Goal: Task Accomplishment & Management: Complete application form

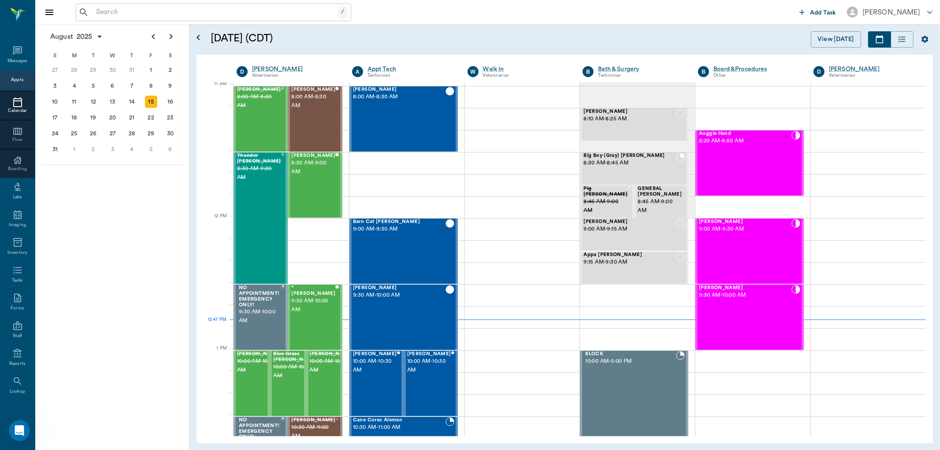
scroll to position [399, 0]
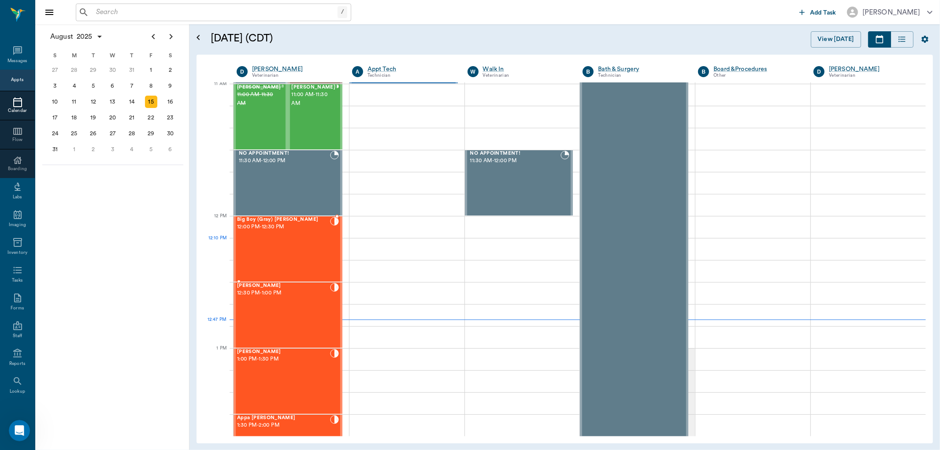
click at [324, 254] on div "Big Boy (Gray) Saulsbury 12:00 PM - 12:30 PM" at bounding box center [283, 249] width 93 height 64
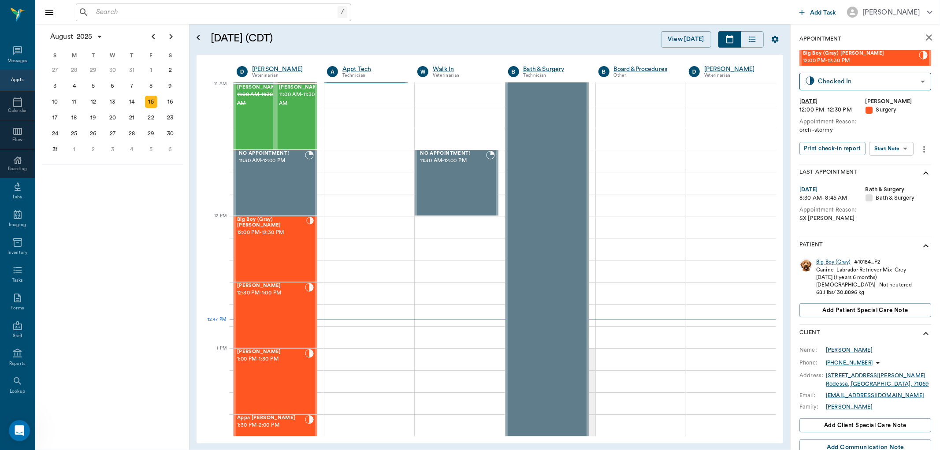
click at [825, 261] on div "Big Boy (Gray)" at bounding box center [833, 261] width 34 height 7
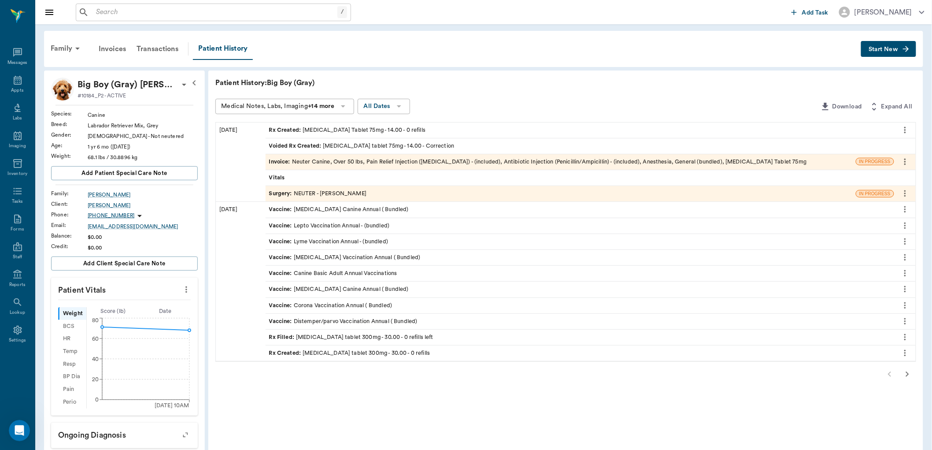
click at [337, 158] on div "Invoice : Neuter Canine, Over 50 lbs, Pain Relief Injection (meloxicam) - (incl…" at bounding box center [538, 162] width 538 height 8
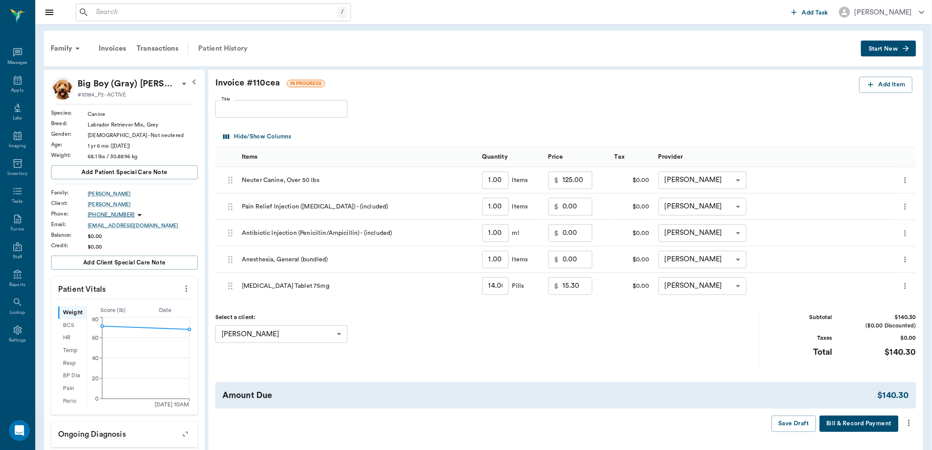
click at [236, 50] on div "Patient History" at bounding box center [223, 48] width 60 height 21
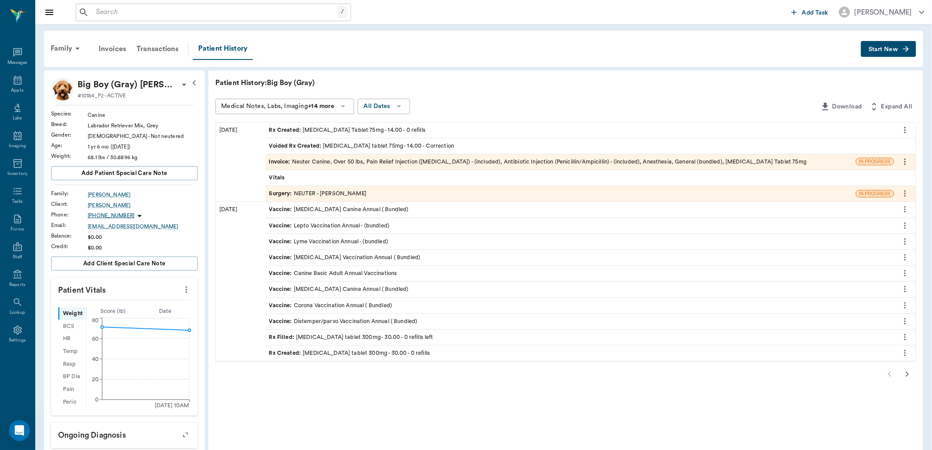
click at [337, 196] on div "Surgery : NEUTER - Dr. Bert Ellsworth" at bounding box center [318, 193] width 98 height 8
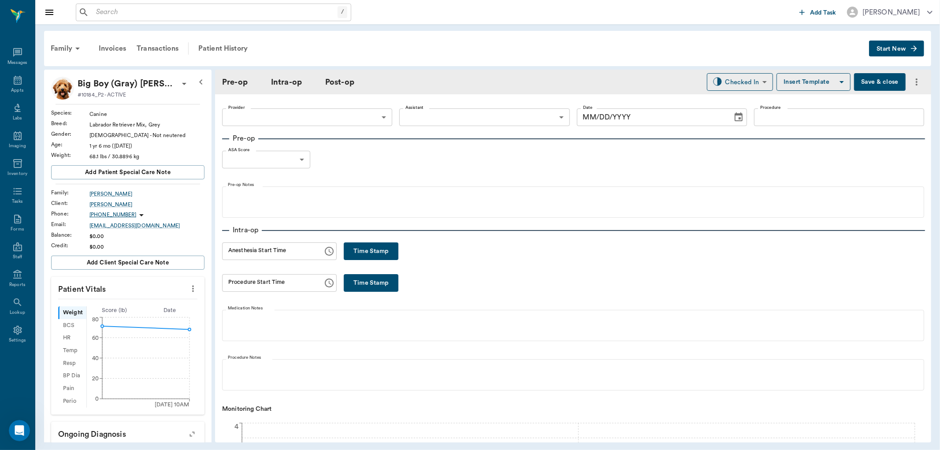
type input "63ec2f075fda476ae8351a4d"
type input "63ec2e7e52e12b0ba117b124"
type input "NEUTER"
type input "1"
radio input "true"
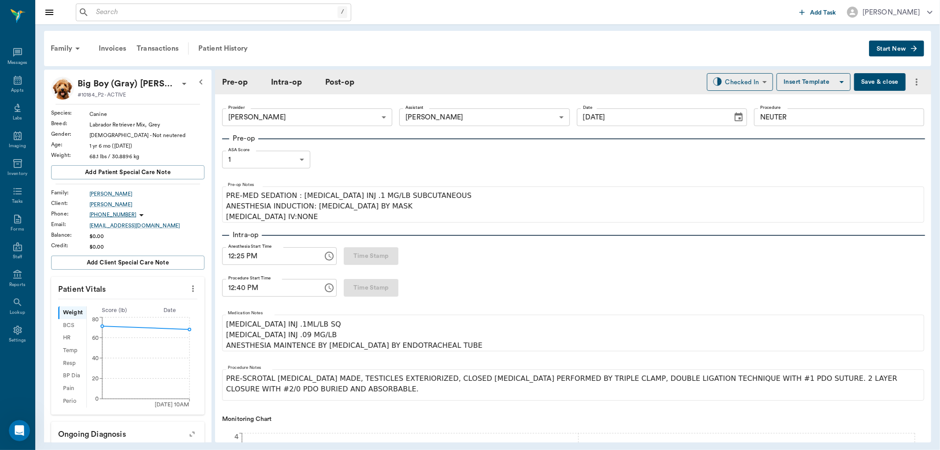
type input "[DATE]"
type input "12:25 PM"
type input "12:40 PM"
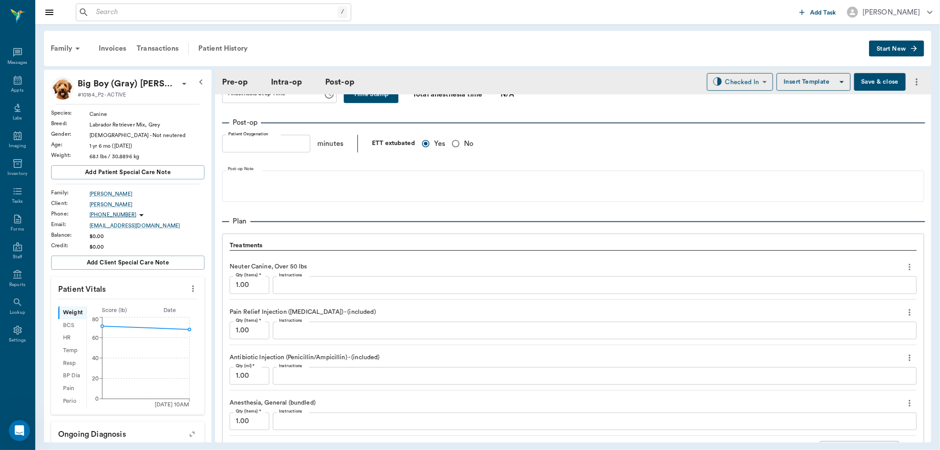
scroll to position [783, 0]
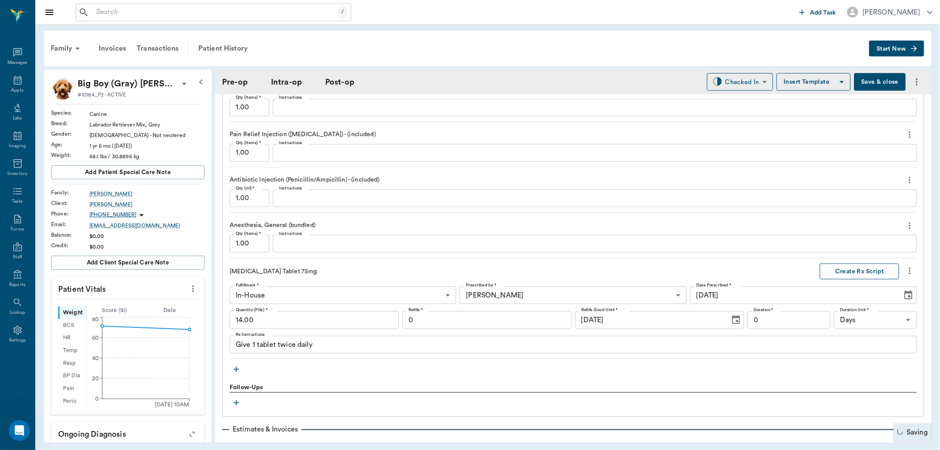
click at [852, 272] on button "Create Rx Script" at bounding box center [858, 271] width 79 height 16
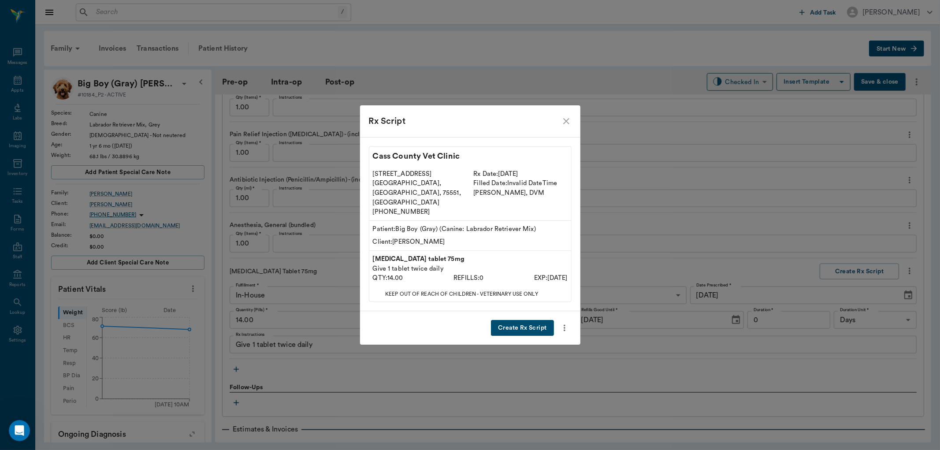
click at [531, 320] on button "Create Rx Script" at bounding box center [522, 328] width 63 height 16
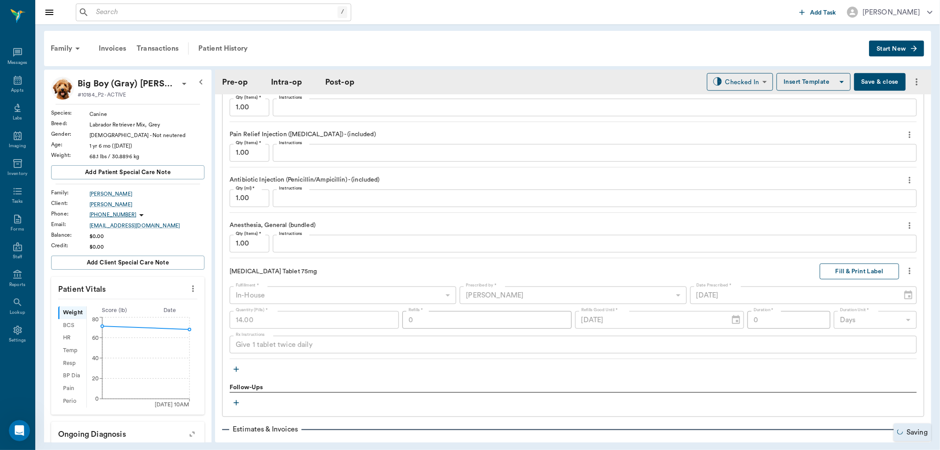
click at [853, 274] on button "Fill & Print Label" at bounding box center [858, 271] width 79 height 16
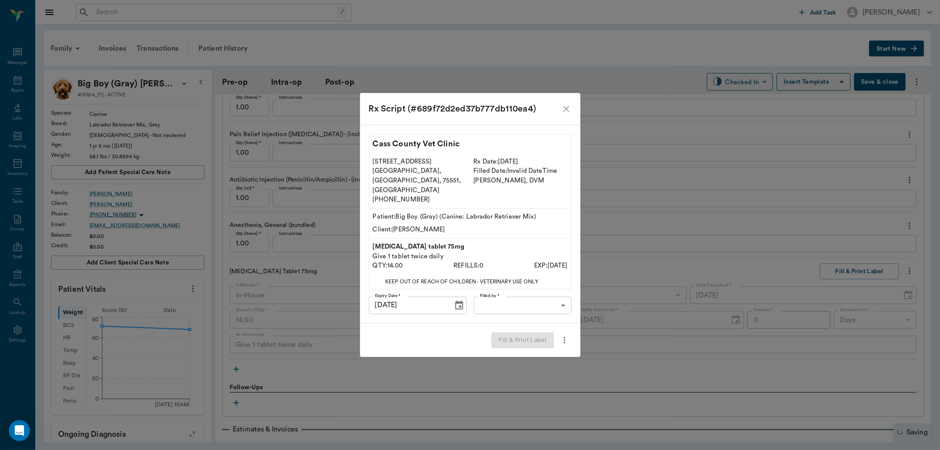
click at [478, 293] on body "/ ​ Add Task Dr. Bert Ellsworth Nectar Messages Appts Labs Imaging Inventory Ta…" at bounding box center [470, 225] width 940 height 450
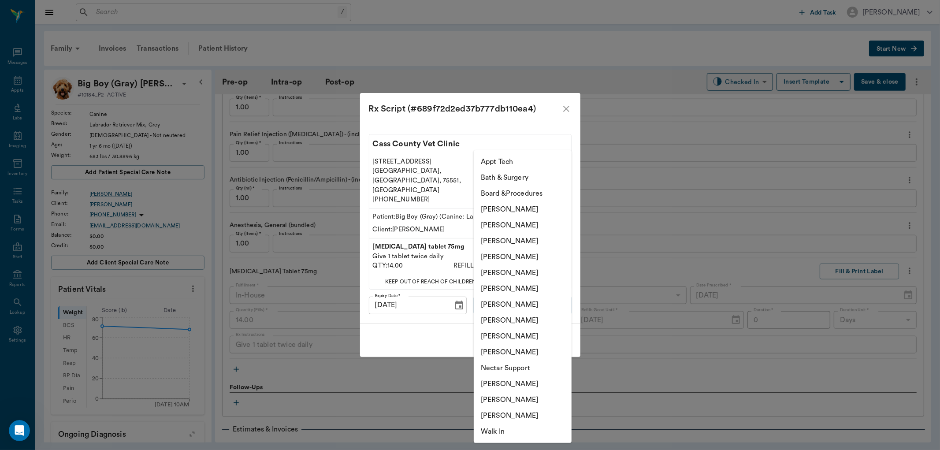
click at [496, 288] on li "[PERSON_NAME]" at bounding box center [523, 289] width 98 height 16
type input "682b670d8bdc6f7f8feef3db"
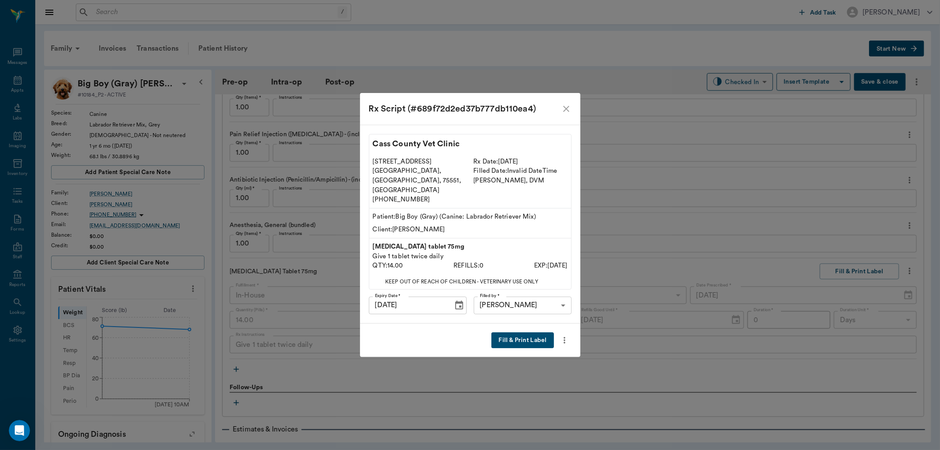
click at [515, 332] on button "Fill & Print Label" at bounding box center [522, 340] width 62 height 16
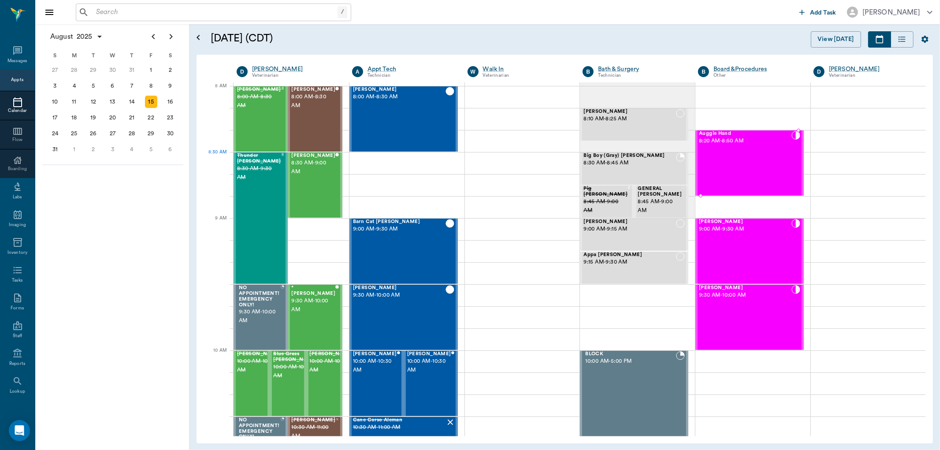
click at [765, 169] on div "Auggie Hand 8:20 AM - 8:50 AM" at bounding box center [745, 163] width 93 height 64
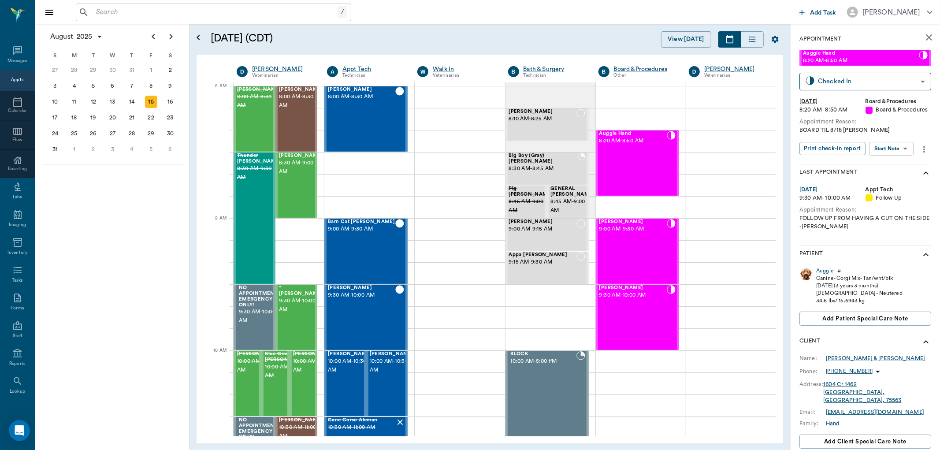
click at [889, 153] on body "/ ​ Add Task [PERSON_NAME] Nectar Messages Appts Calendar Flow Boarding Labs Im…" at bounding box center [470, 225] width 940 height 450
drag, startPoint x: 892, startPoint y: 165, endPoint x: 890, endPoint y: 172, distance: 7.3
click at [892, 166] on button "Start SOAP" at bounding box center [882, 166] width 30 height 10
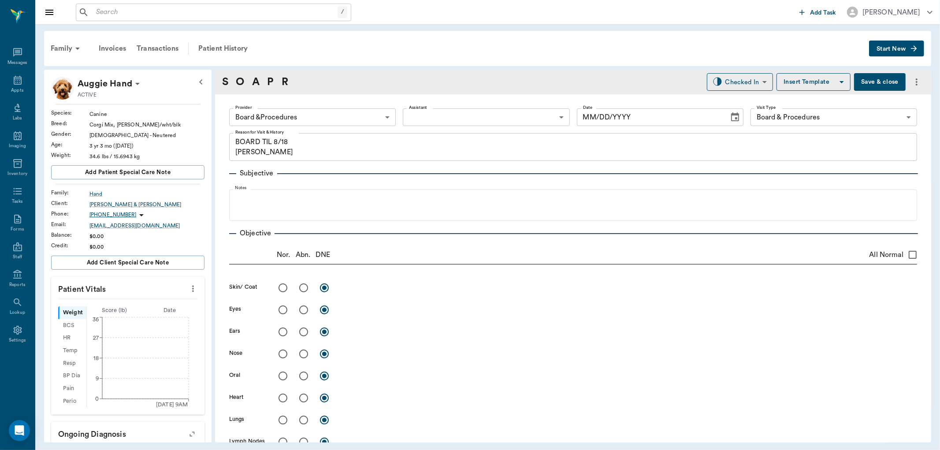
type input "63ec2f075fda476ae8351a51"
type input "67816c1cf444b6f7d0a603e8"
type textarea "BOARD TIL 8/18 [PERSON_NAME]"
type input "[DATE]"
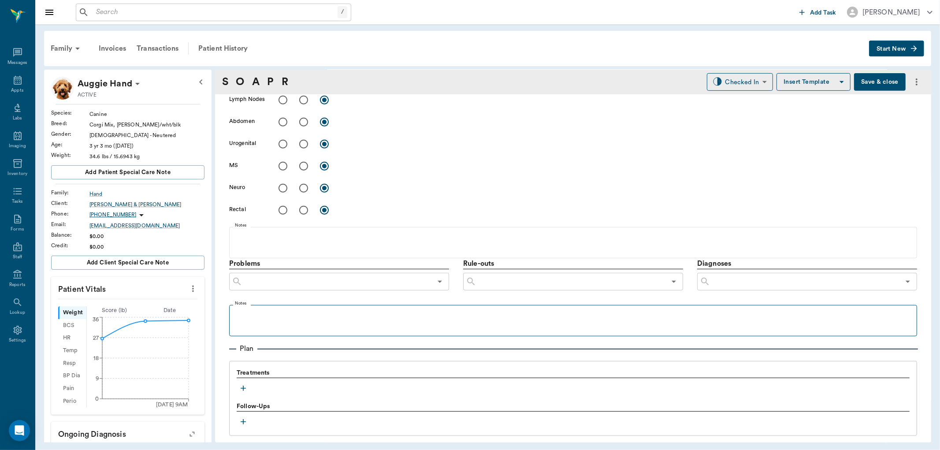
scroll to position [342, 0]
click at [247, 390] on icon "button" at bounding box center [243, 387] width 9 height 9
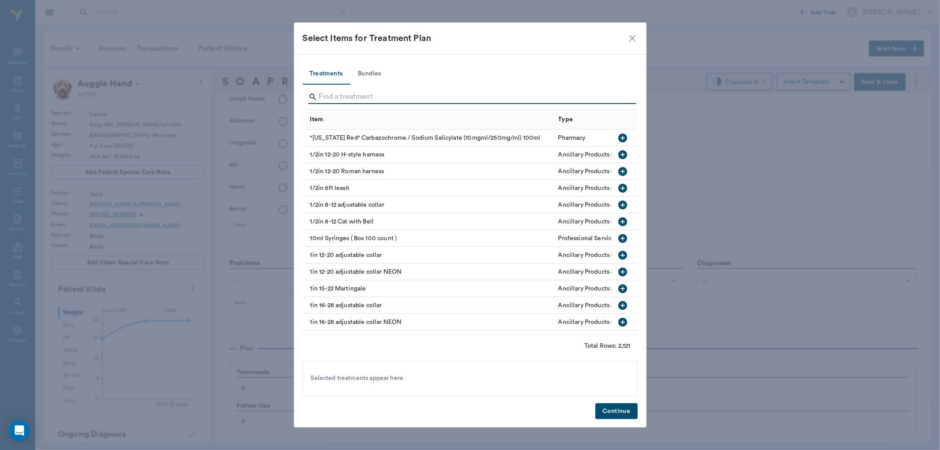
click at [426, 100] on input "Search" at bounding box center [471, 97] width 304 height 14
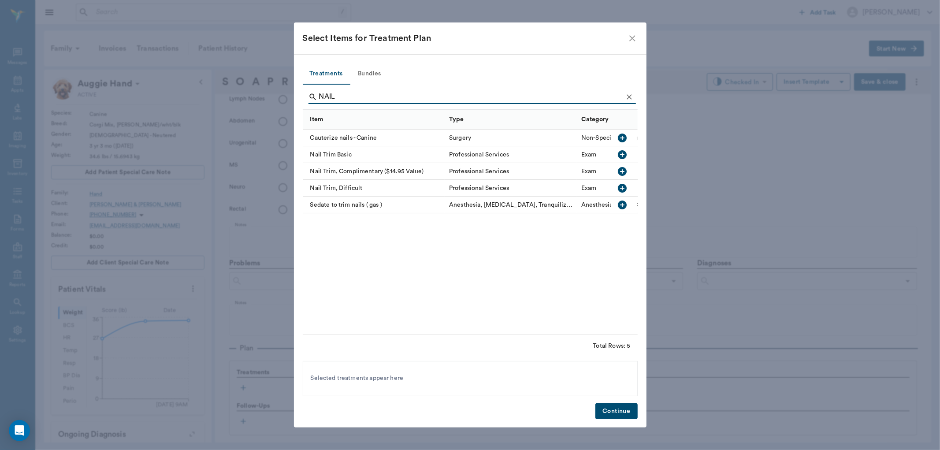
type input "NAIL"
click at [623, 154] on icon "button" at bounding box center [622, 154] width 11 height 11
click at [630, 97] on icon "Clear" at bounding box center [629, 97] width 9 height 9
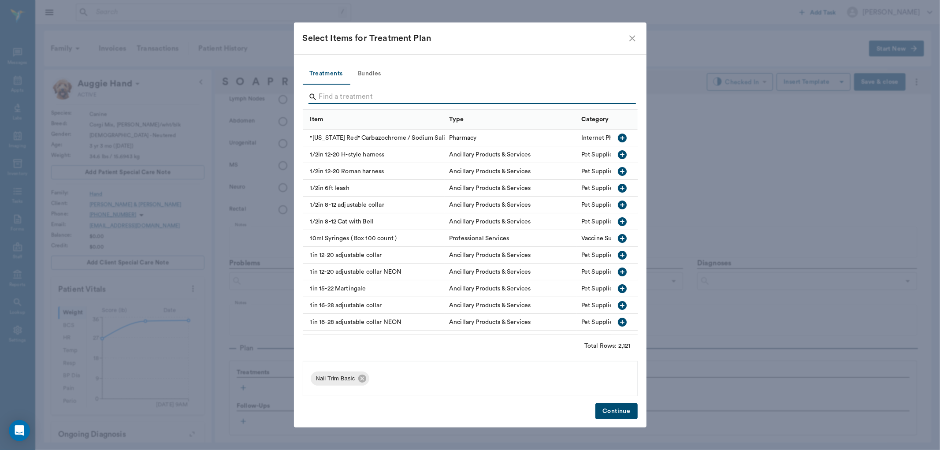
click at [617, 98] on input "Search" at bounding box center [471, 97] width 304 height 14
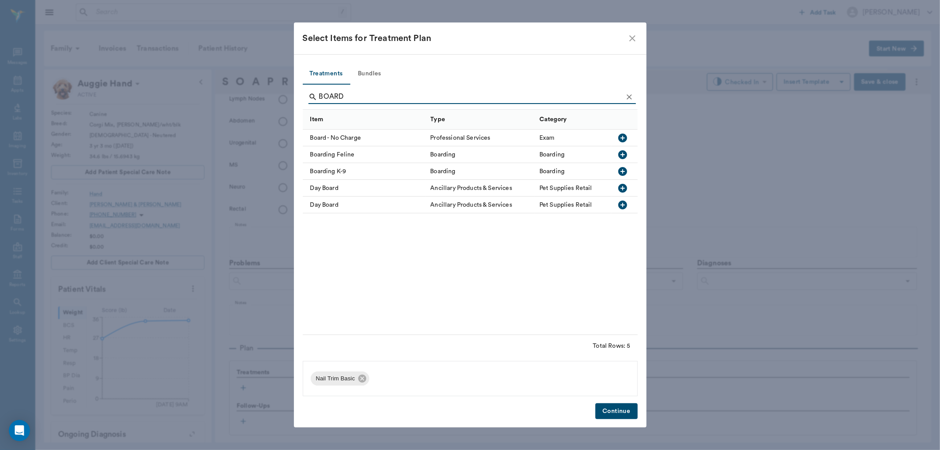
type input "BOARD"
click at [623, 174] on icon "button" at bounding box center [622, 171] width 9 height 9
click at [627, 413] on button "Continue" at bounding box center [616, 411] width 42 height 16
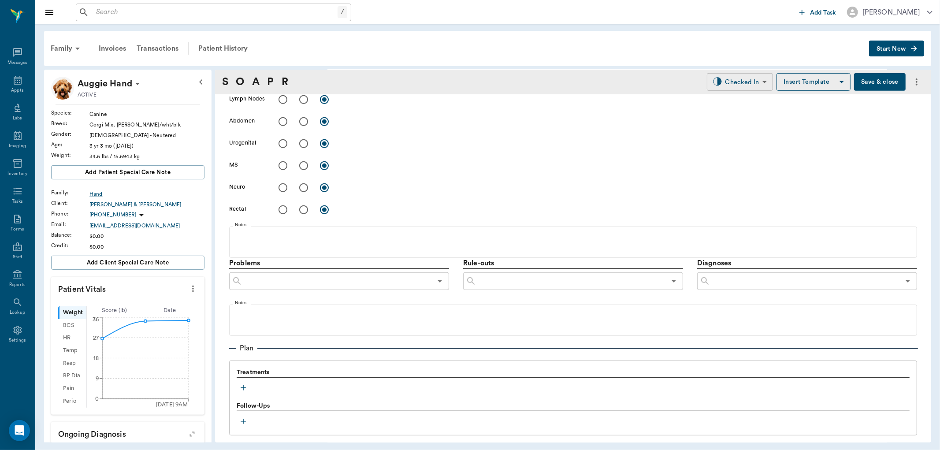
click at [742, 81] on body "/ ​ Add Task [PERSON_NAME] Nectar Messages Appts Labs Imaging Inventory Tasks F…" at bounding box center [470, 225] width 940 height 450
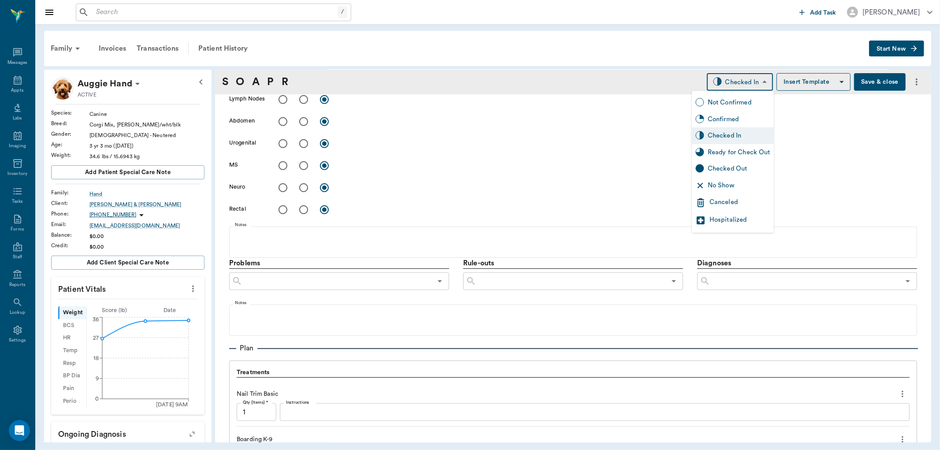
click at [743, 146] on div "Ready for Check Out" at bounding box center [733, 152] width 82 height 17
type input "READY_TO_CHECKOUT"
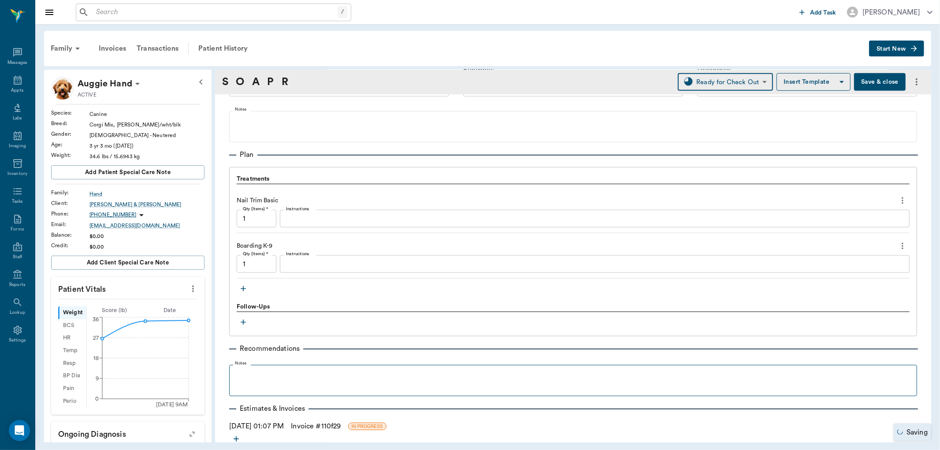
scroll to position [580, 0]
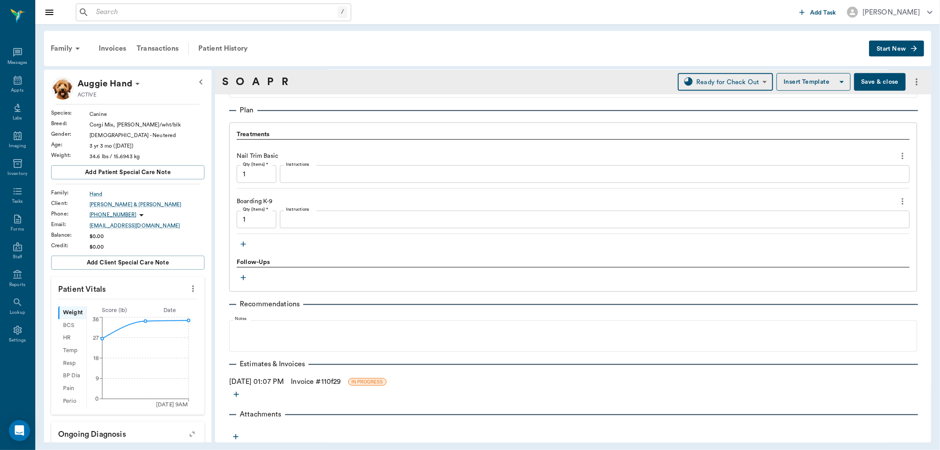
drag, startPoint x: 15, startPoint y: 87, endPoint x: 78, endPoint y: 89, distance: 63.5
click at [15, 86] on div "Appts" at bounding box center [17, 85] width 35 height 28
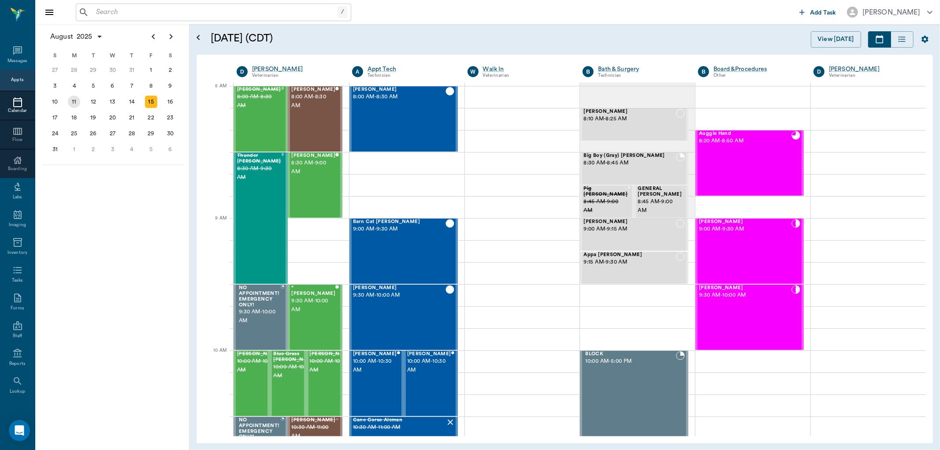
click at [79, 99] on div "11" at bounding box center [74, 102] width 12 height 12
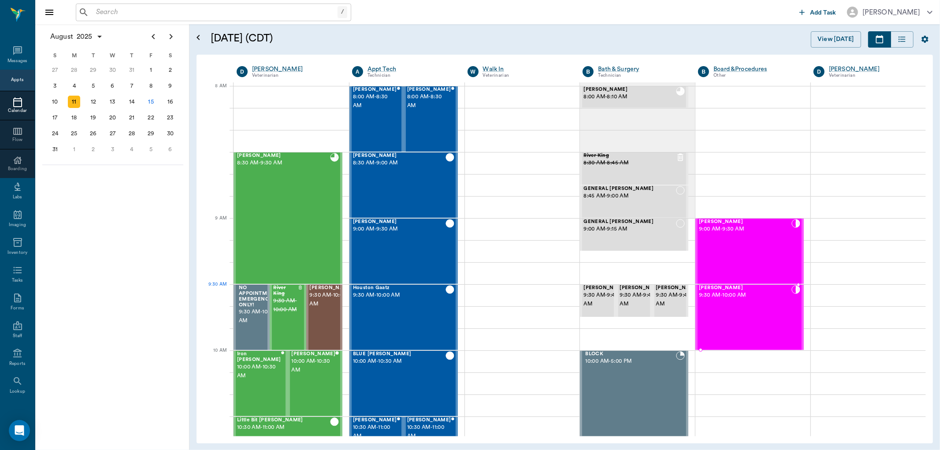
click at [776, 300] on div "[PERSON_NAME] 9:30 AM - 10:00 AM" at bounding box center [745, 317] width 93 height 64
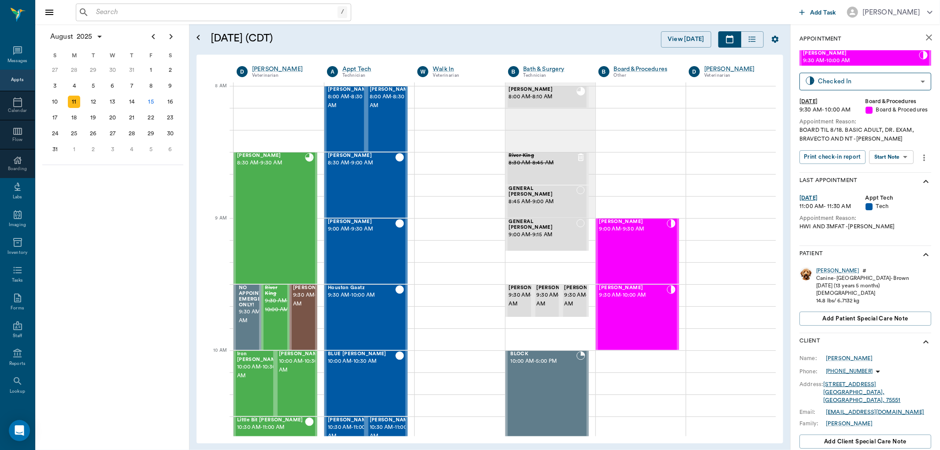
click at [893, 152] on body "/ ​ Add Task [PERSON_NAME] Nectar Messages Appts Calendar Flow Boarding Labs Im…" at bounding box center [470, 225] width 940 height 450
click at [893, 171] on button "Start SOAP" at bounding box center [882, 175] width 30 height 10
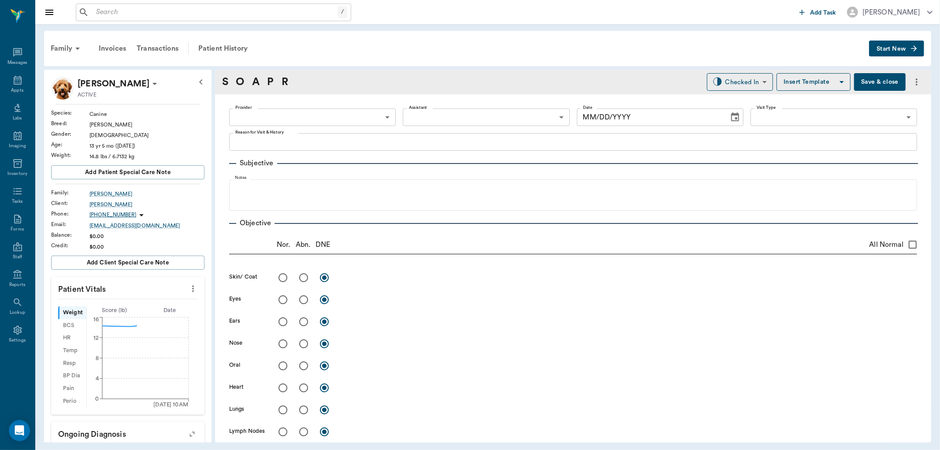
type input "63ec2f075fda476ae8351a51"
type input "67816c1cf444b6f7d0a603e8"
type textarea "BOARD TIL 8/18. BASIC ADULT, DR. EXAM, BRAVECTO AND NT -[PERSON_NAME]"
type input "[DATE]"
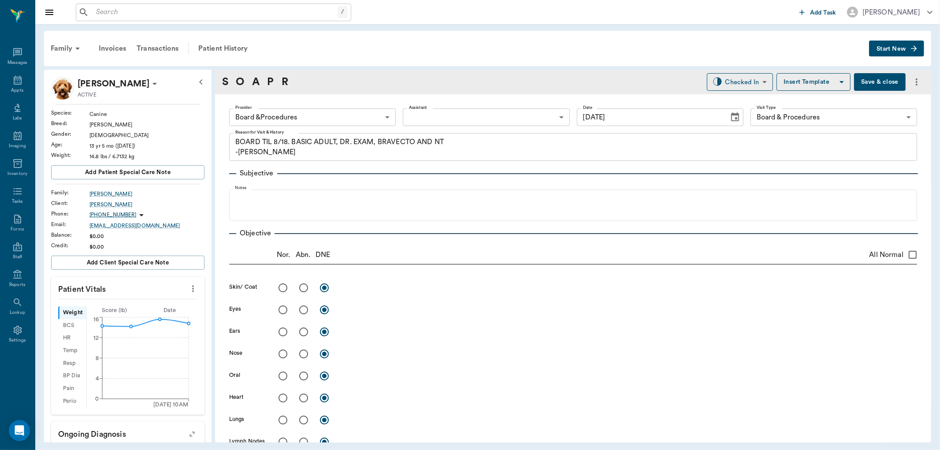
click at [188, 287] on icon "more" at bounding box center [193, 288] width 10 height 11
click at [165, 303] on span "Enter Vitals" at bounding box center [148, 303] width 74 height 9
click at [150, 319] on input "text" at bounding box center [127, 315] width 77 height 18
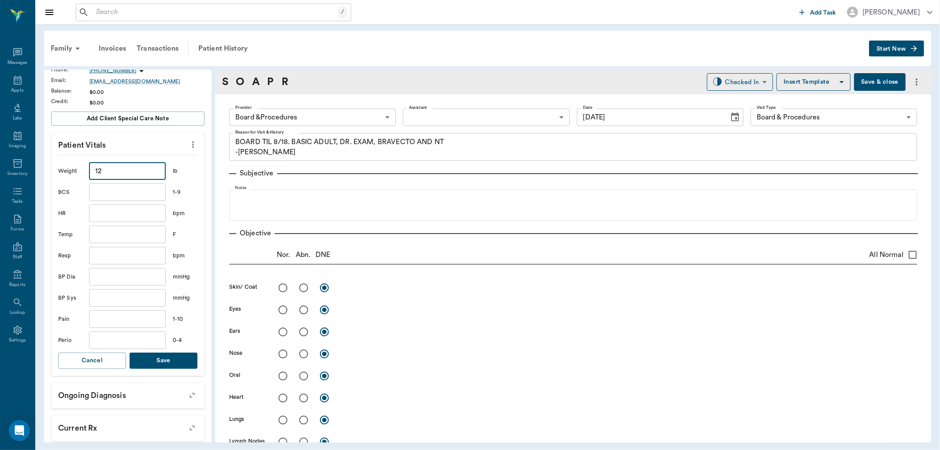
scroll to position [147, 0]
type input "12"
click at [171, 356] on button "Save" at bounding box center [164, 358] width 68 height 16
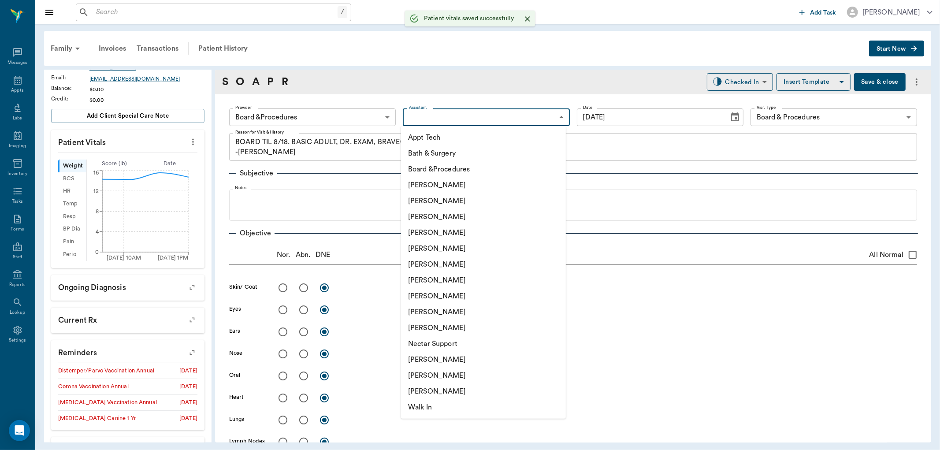
click at [447, 118] on body "/ ​ Add Task [PERSON_NAME] Nectar Messages Appts Labs Imaging Inventory Tasks F…" at bounding box center [470, 225] width 940 height 450
click at [442, 263] on li "[PERSON_NAME]" at bounding box center [483, 264] width 165 height 16
type input "682b670d8bdc6f7f8feef3db"
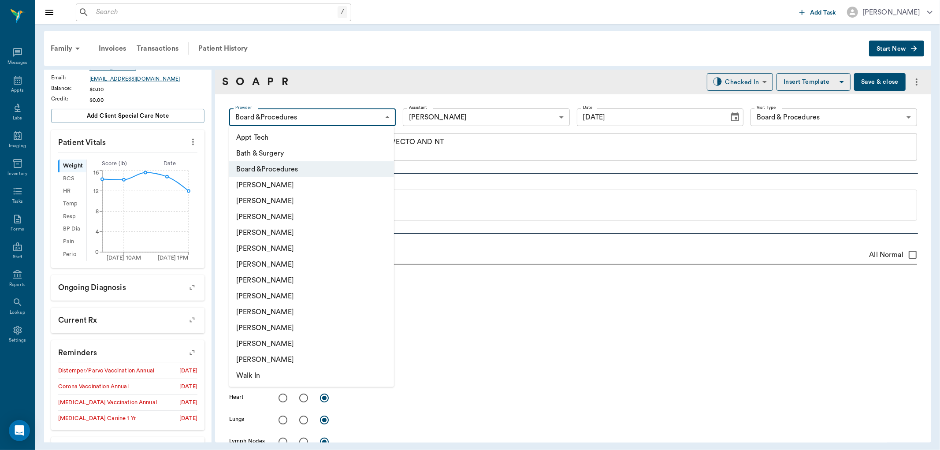
click at [339, 119] on body "/ ​ Add Task [PERSON_NAME] Nectar Messages Appts Labs Imaging Inventory Tasks F…" at bounding box center [470, 225] width 940 height 450
click at [319, 200] on li "[PERSON_NAME]" at bounding box center [311, 201] width 165 height 16
type input "642ef10e332a41444de2bad1"
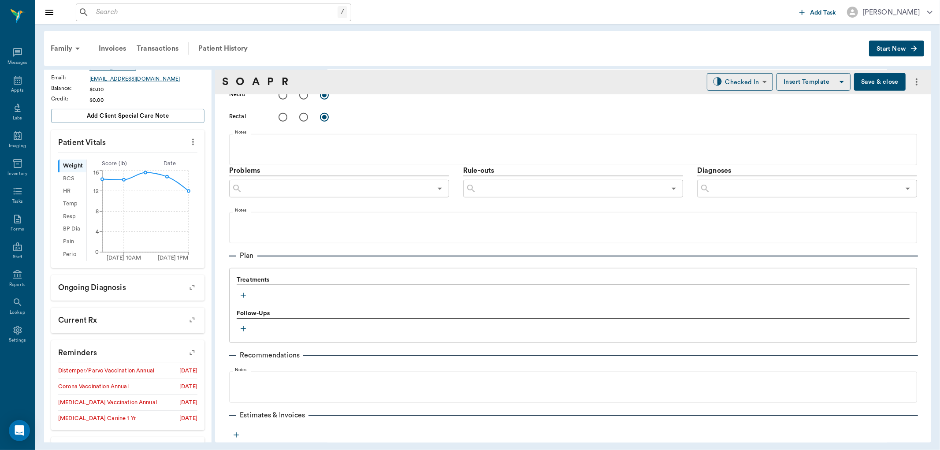
scroll to position [441, 0]
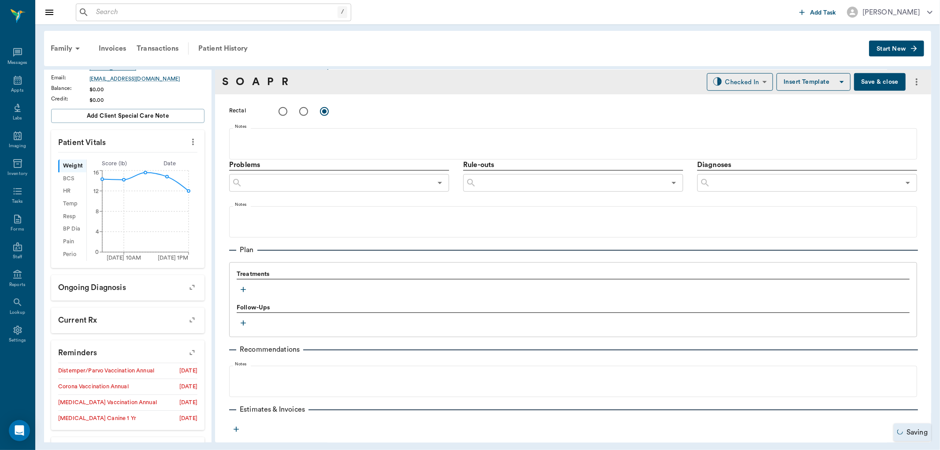
click at [241, 289] on icon "button" at bounding box center [243, 289] width 9 height 9
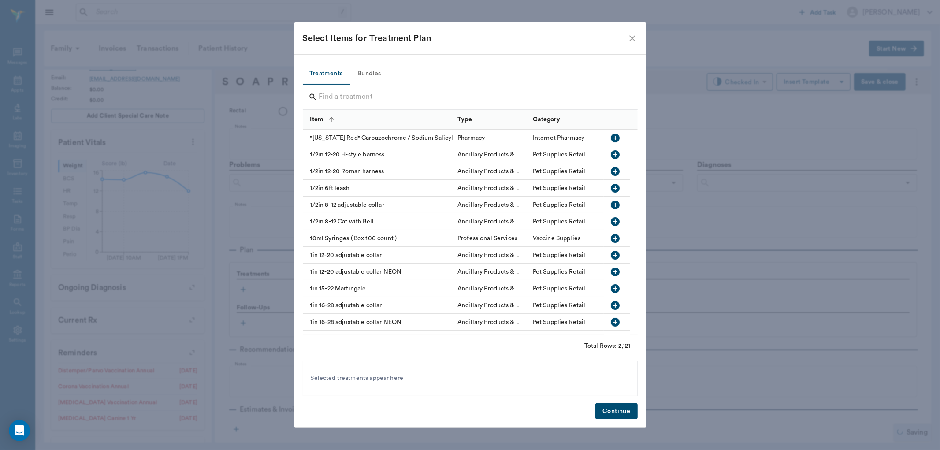
click at [356, 99] on input "Search" at bounding box center [471, 97] width 304 height 14
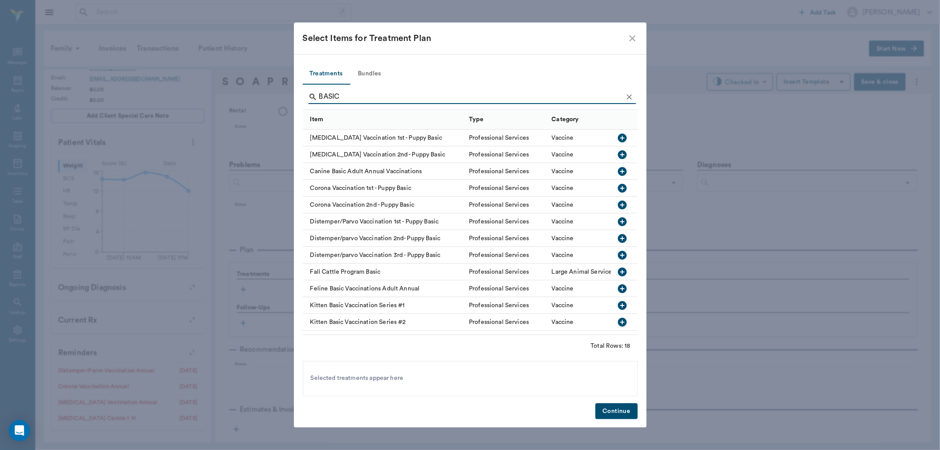
type input "BASIC"
click at [368, 72] on button "Bundles" at bounding box center [370, 73] width 40 height 21
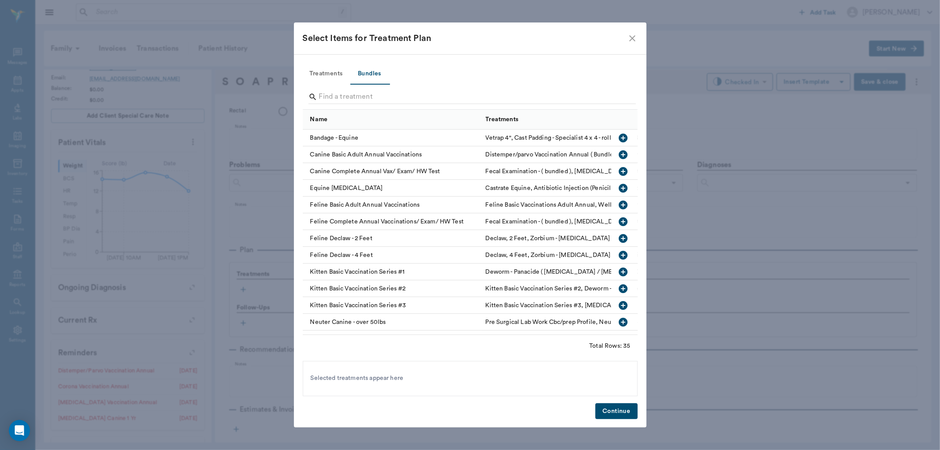
click at [364, 99] on input "Search" at bounding box center [471, 97] width 304 height 14
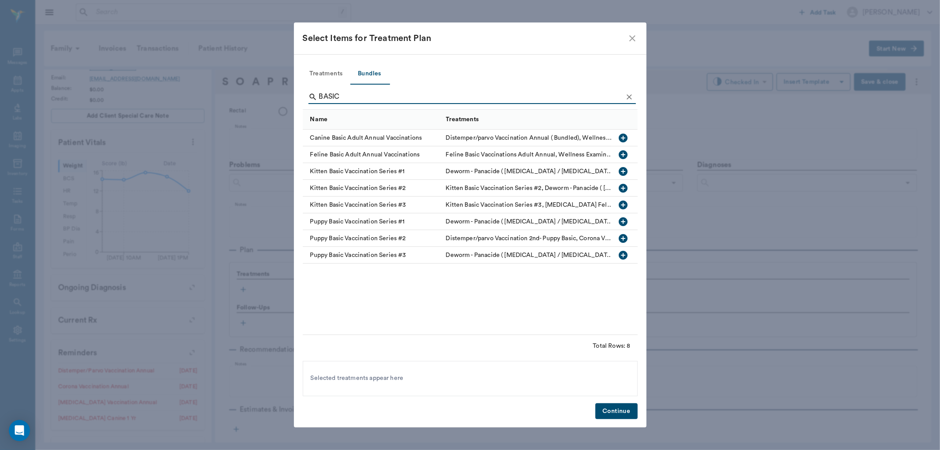
type input "BASIC"
click at [620, 135] on icon "button" at bounding box center [623, 137] width 9 height 9
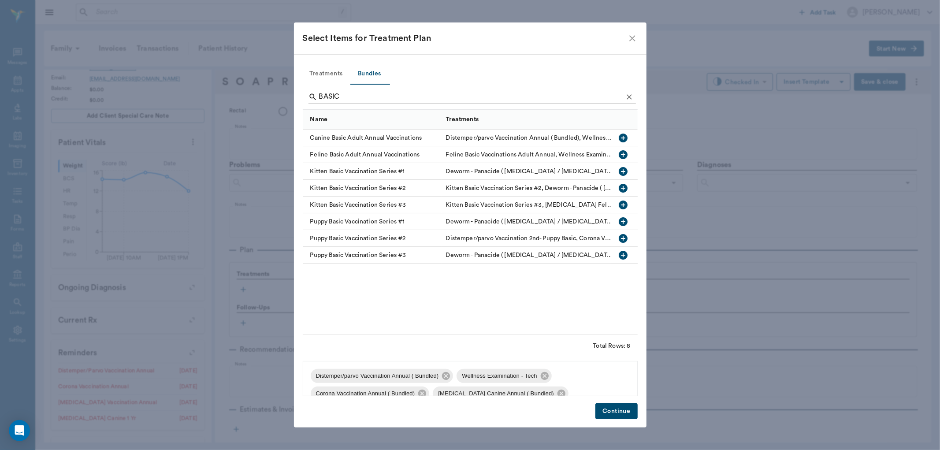
click at [631, 92] on button "Clear" at bounding box center [629, 96] width 13 height 13
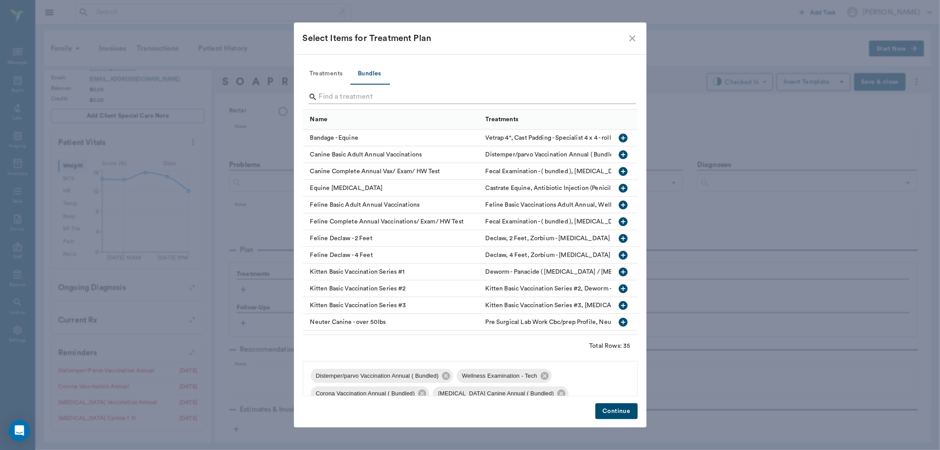
click at [619, 95] on input "Search" at bounding box center [471, 97] width 304 height 14
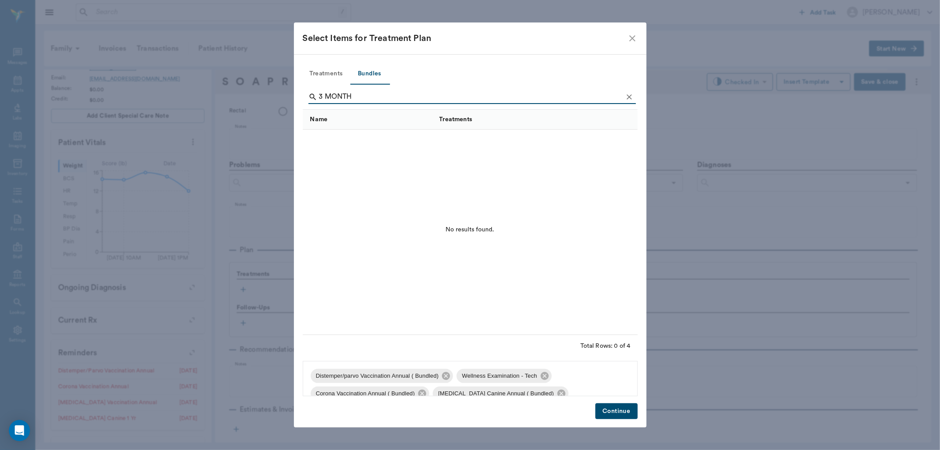
type input "3 MONTH"
click at [318, 67] on button "Treatments" at bounding box center [326, 73] width 47 height 21
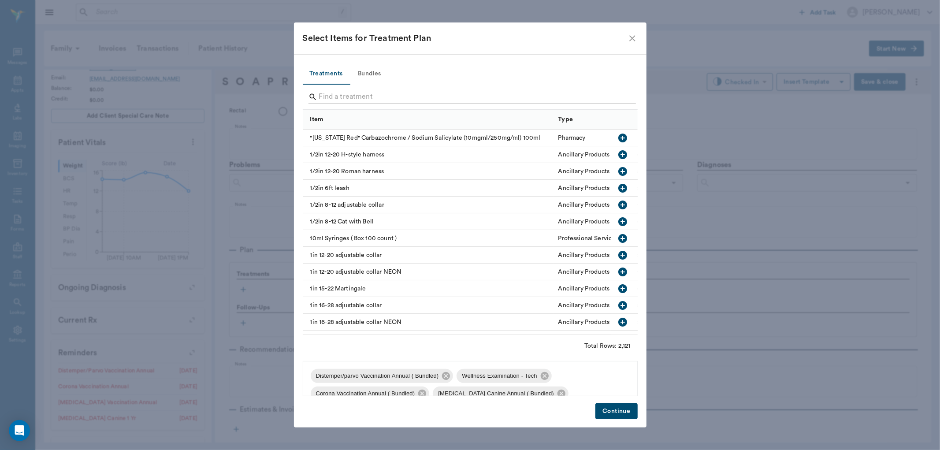
click at [344, 95] on input "Search" at bounding box center [471, 97] width 304 height 14
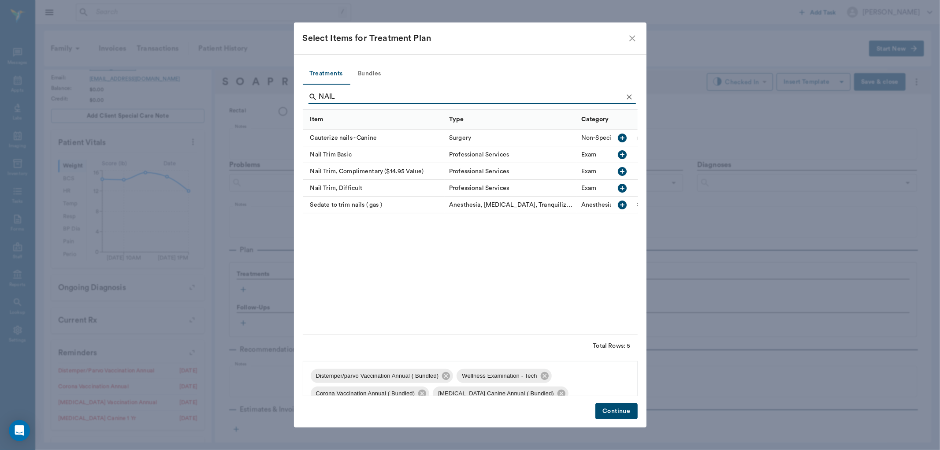
type input "NAIL"
click at [626, 152] on icon "button" at bounding box center [622, 154] width 11 height 11
click at [631, 97] on icon "Clear" at bounding box center [629, 97] width 9 height 9
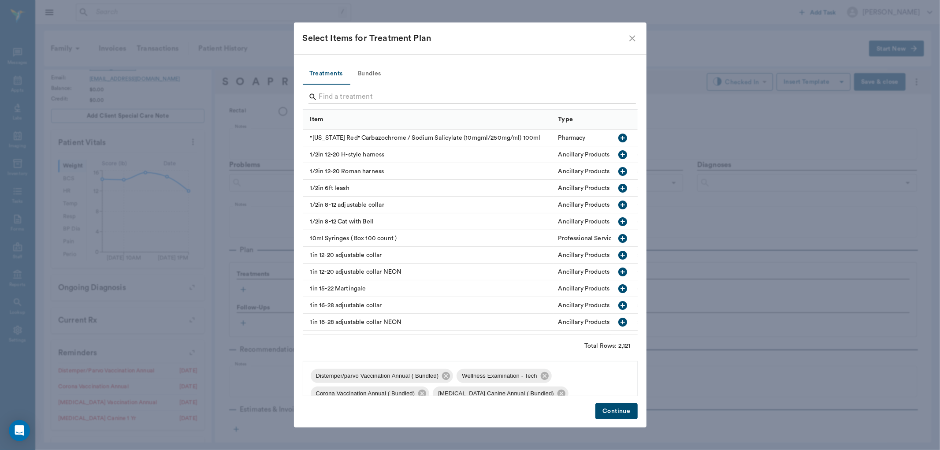
click at [607, 97] on input "Search" at bounding box center [471, 97] width 304 height 14
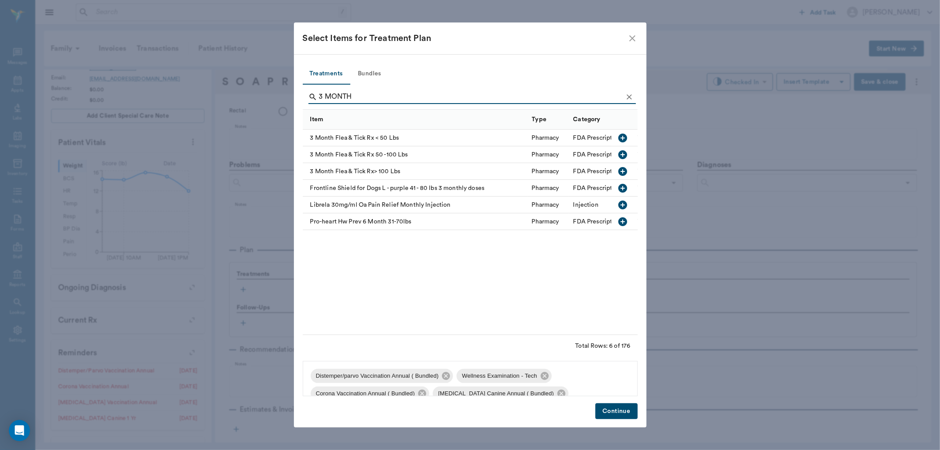
type input "3 MONTH"
click at [624, 139] on icon "button" at bounding box center [622, 137] width 9 height 9
click at [626, 96] on icon "Clear" at bounding box center [629, 97] width 9 height 9
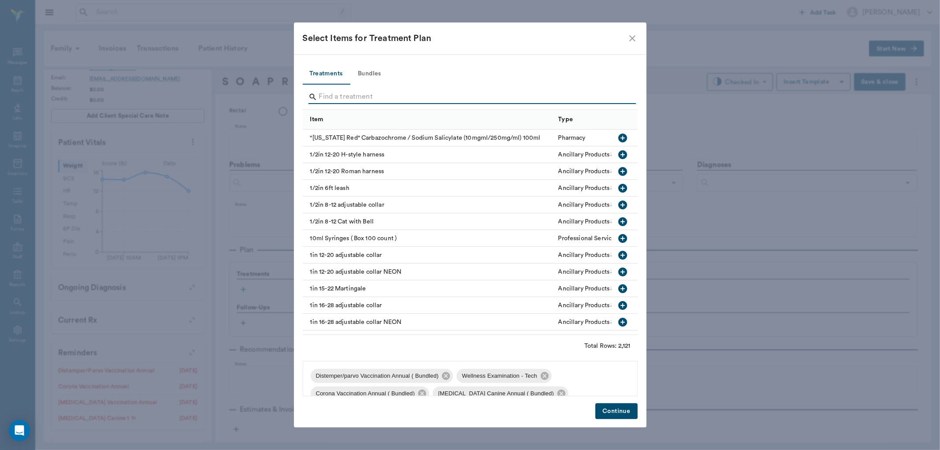
click at [596, 99] on input "Search" at bounding box center [471, 97] width 304 height 14
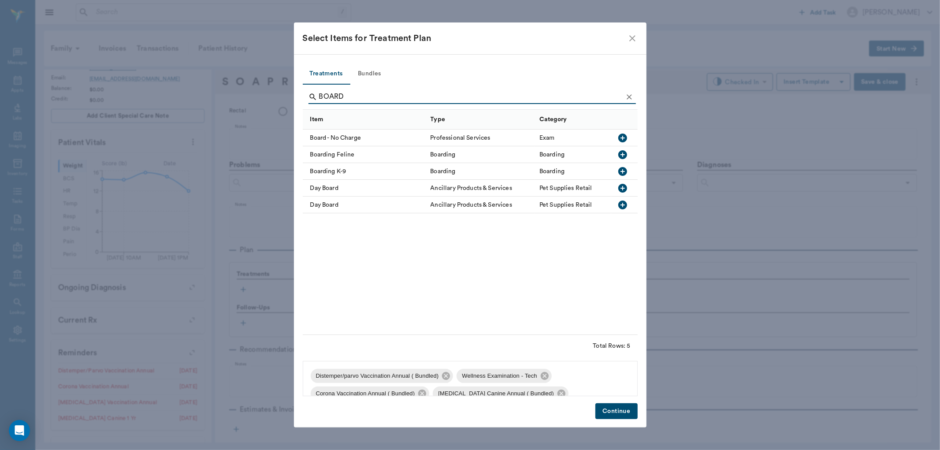
type input "BOARD"
click at [624, 170] on icon "button" at bounding box center [622, 171] width 9 height 9
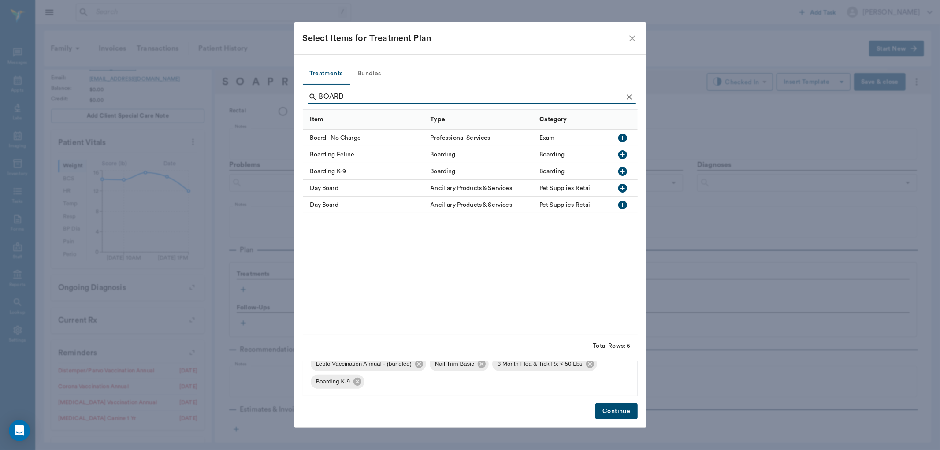
scroll to position [33, 0]
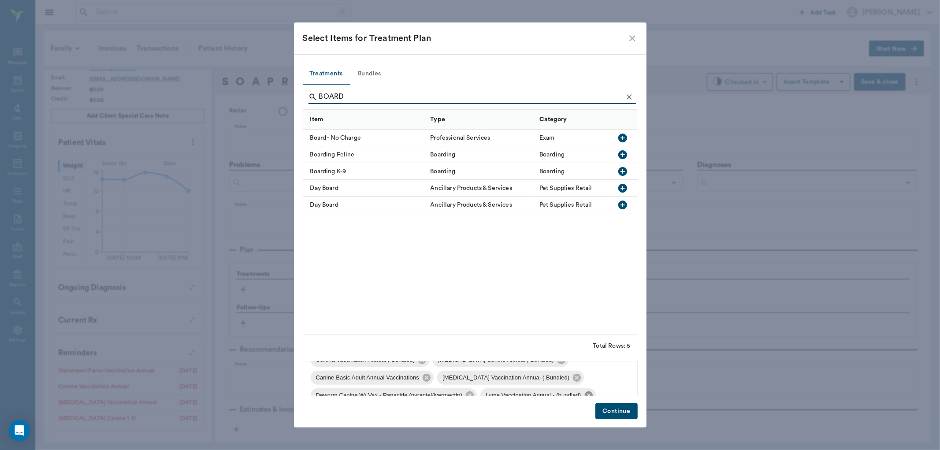
click at [586, 395] on icon at bounding box center [588, 395] width 8 height 8
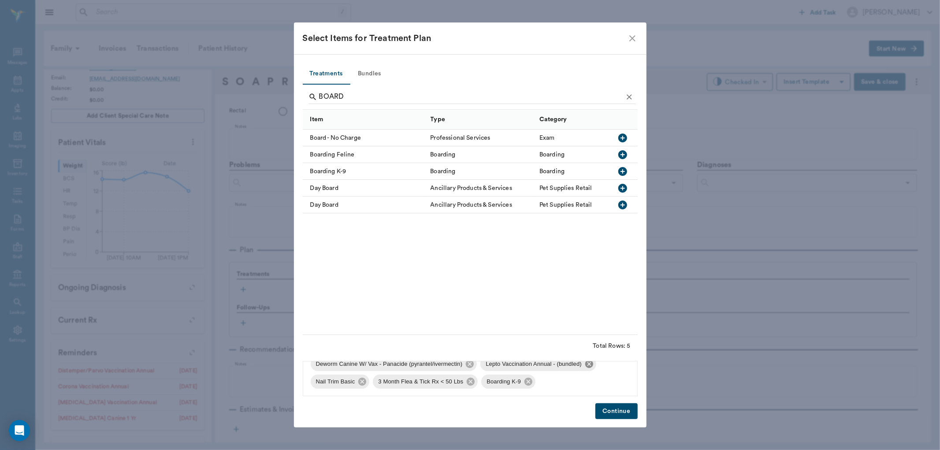
click at [587, 366] on icon at bounding box center [589, 364] width 8 height 8
click at [621, 412] on button "Continue" at bounding box center [616, 411] width 42 height 16
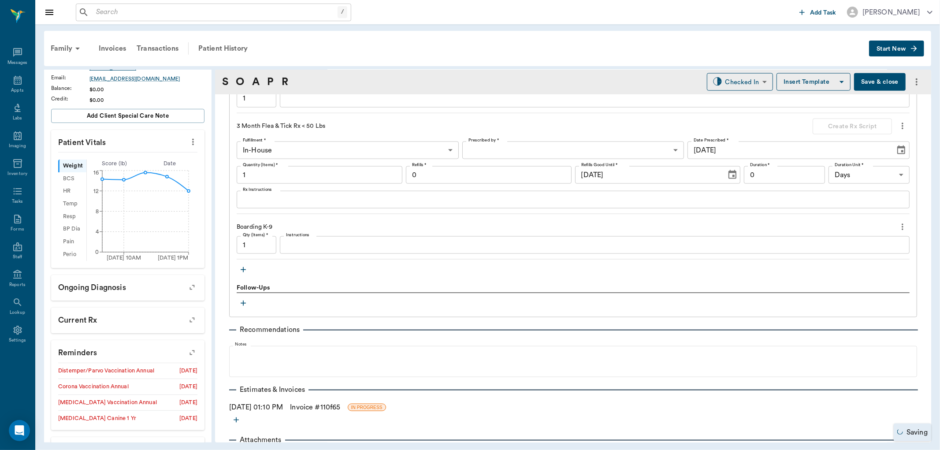
scroll to position [1006, 0]
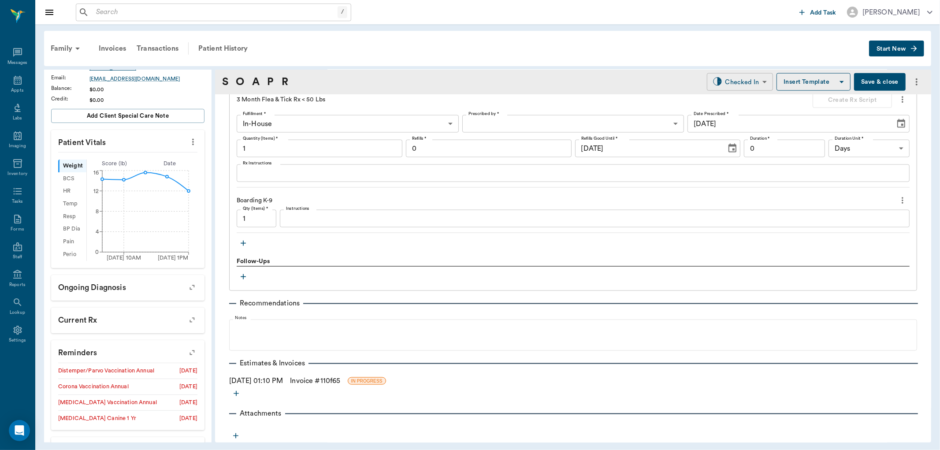
click at [719, 81] on body "/ ​ Add Task [PERSON_NAME] Nectar Messages Appts Labs Imaging Inventory Tasks F…" at bounding box center [470, 225] width 940 height 450
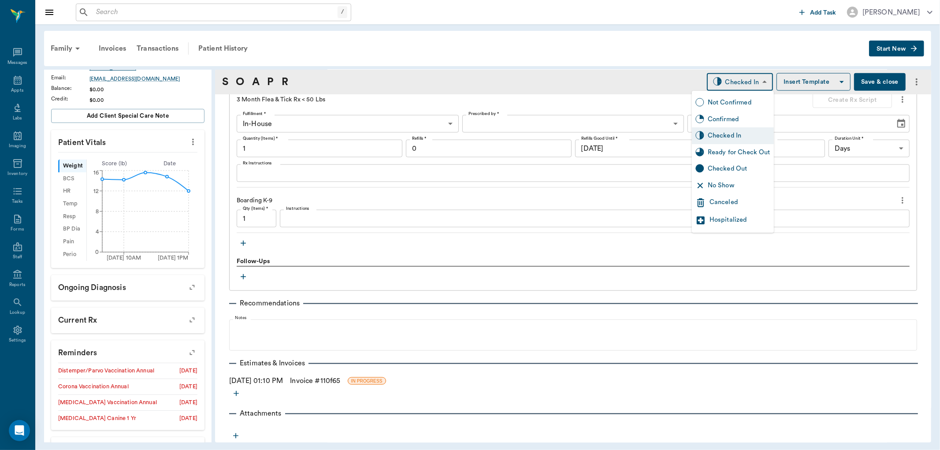
click at [728, 146] on div "Ready for Check Out" at bounding box center [733, 152] width 82 height 17
type input "READY_TO_CHECKOUT"
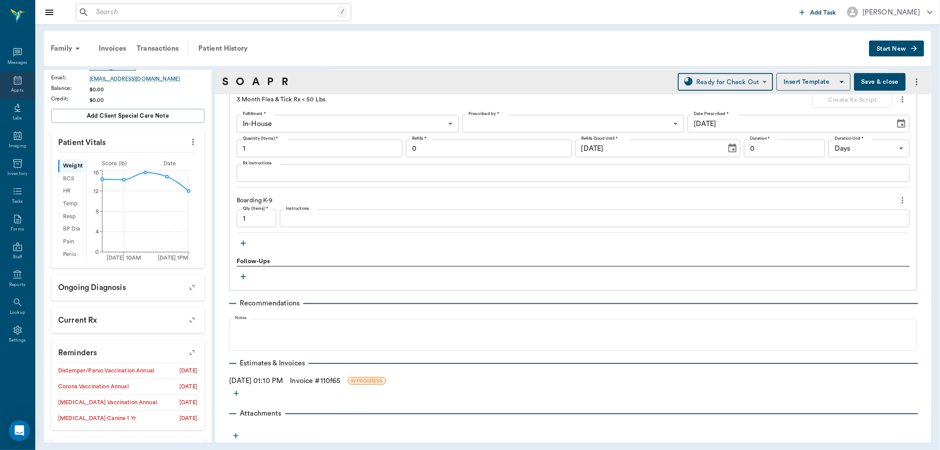
click at [14, 86] on div "Appts" at bounding box center [17, 85] width 35 height 28
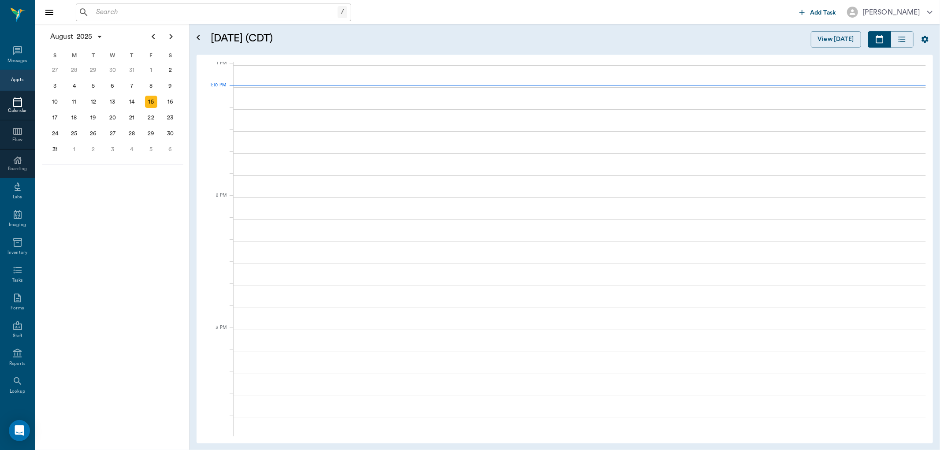
scroll to position [662, 0]
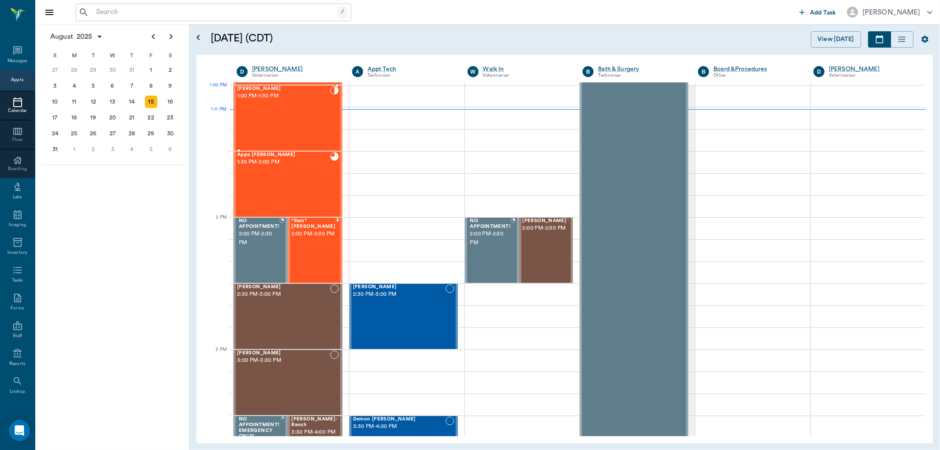
click at [281, 92] on span "1:00 PM - 1:30 PM" at bounding box center [283, 96] width 93 height 9
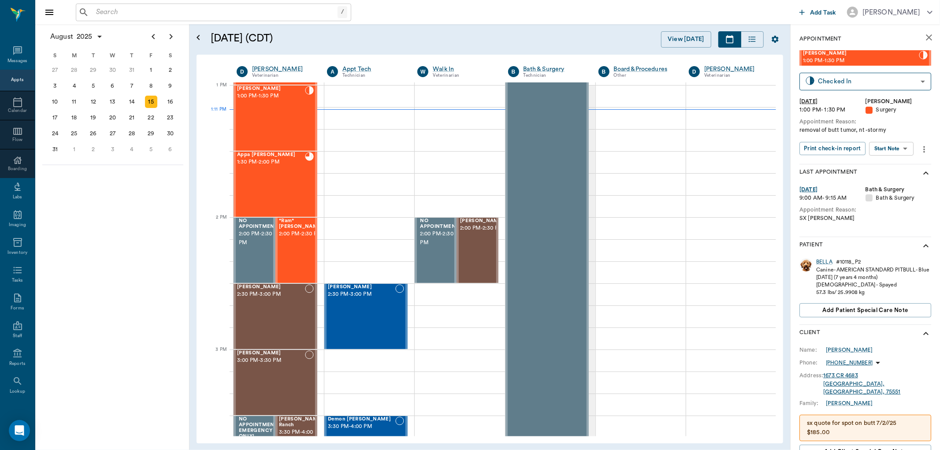
click at [895, 147] on body "/ ​ Add Task [PERSON_NAME] Nectar Messages Appts Calendar Flow Boarding Labs Im…" at bounding box center [470, 225] width 940 height 450
click at [889, 178] on button "View Surgery" at bounding box center [885, 180] width 36 height 10
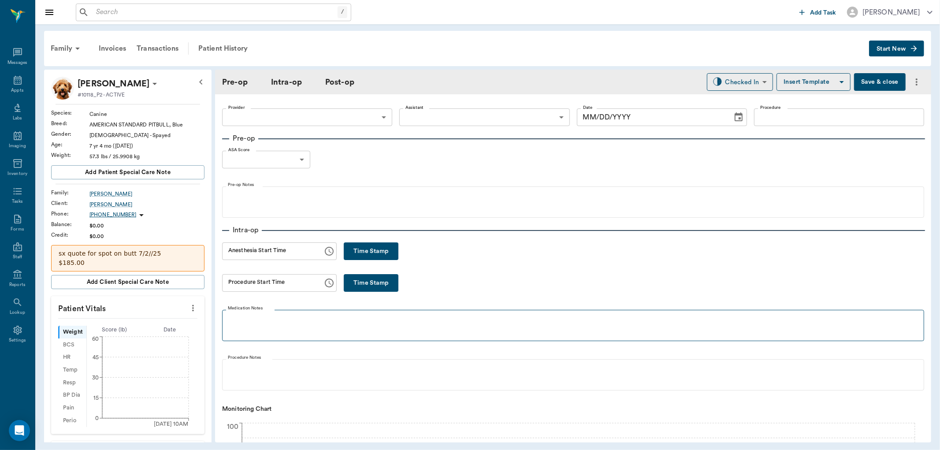
type input "63ec2f075fda476ae8351a4d"
type input "63ec2e7e52e12b0ba117b124"
type input "BUTT TUMOR REMOVAL"
type input "1"
radio input "true"
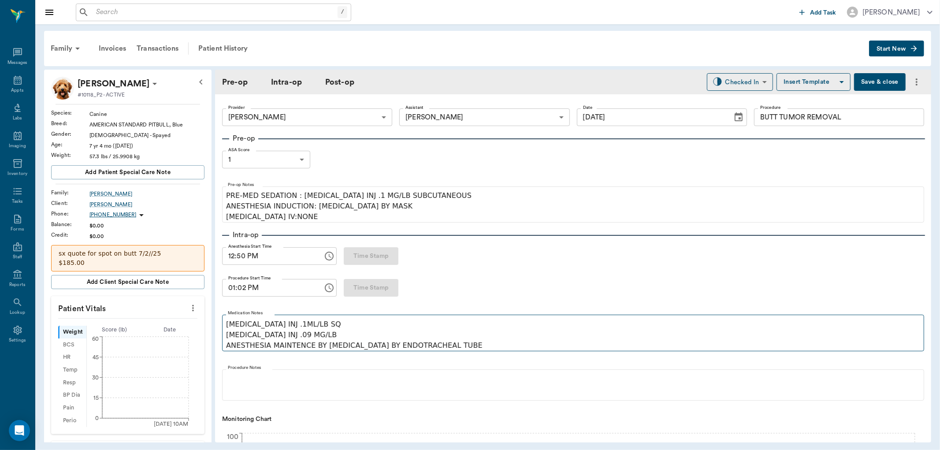
type input "[DATE]"
type input "12:50 PM"
type input "01:02 PM"
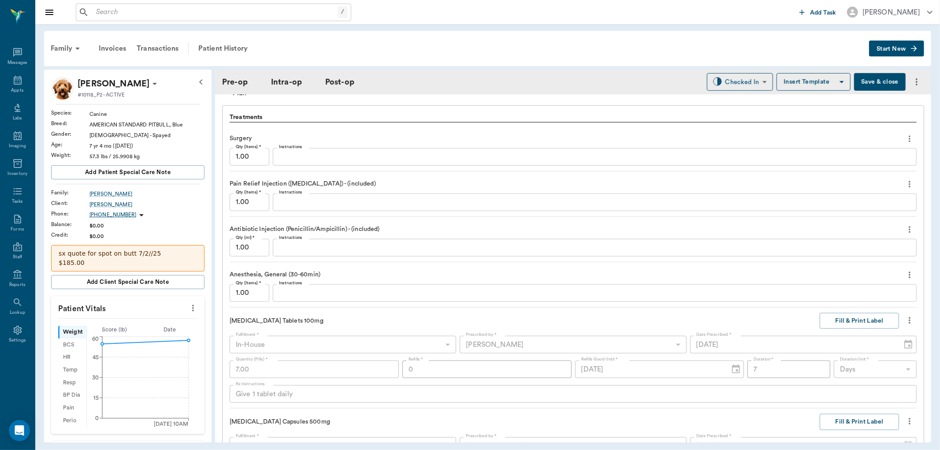
scroll to position [832, 0]
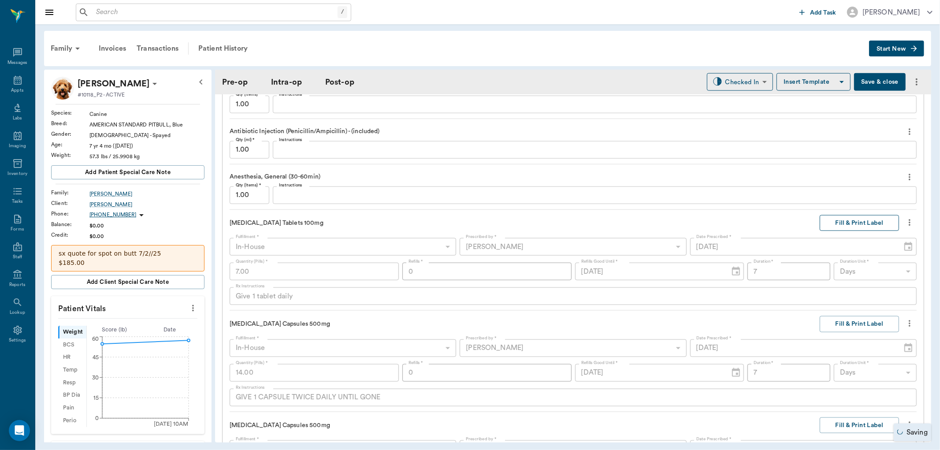
click at [834, 222] on button "Fill & Print Label" at bounding box center [858, 223] width 79 height 16
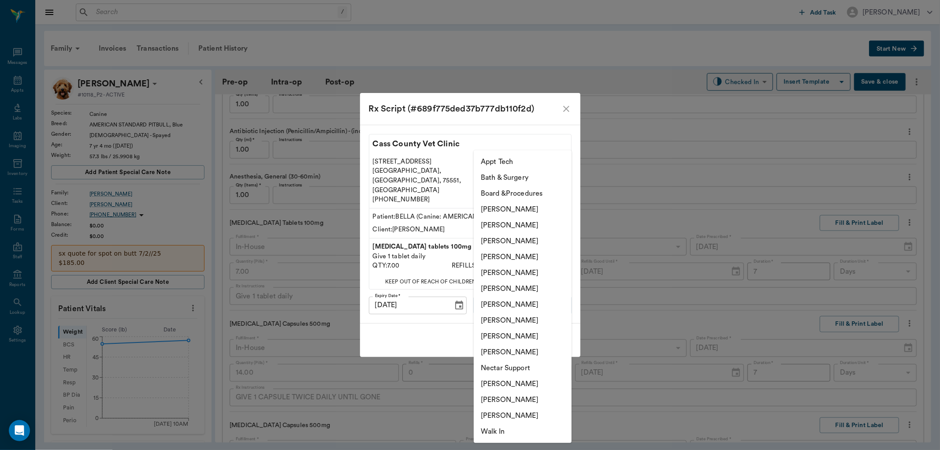
click at [486, 298] on body "/ ​ Add Task [PERSON_NAME] Nectar Messages Appts Labs Imaging Inventory Tasks F…" at bounding box center [470, 225] width 940 height 450
click at [500, 289] on li "[PERSON_NAME]" at bounding box center [523, 289] width 98 height 16
type input "682b670d8bdc6f7f8feef3db"
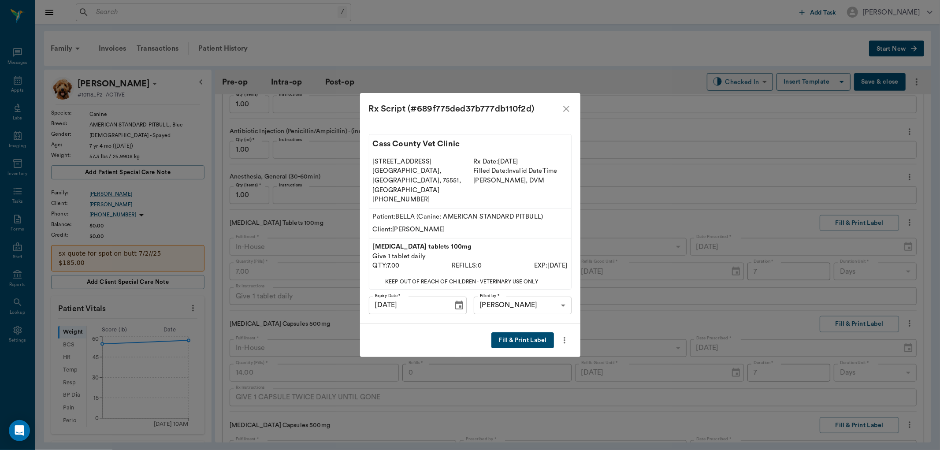
click at [527, 332] on button "Fill & Print Label" at bounding box center [522, 340] width 62 height 16
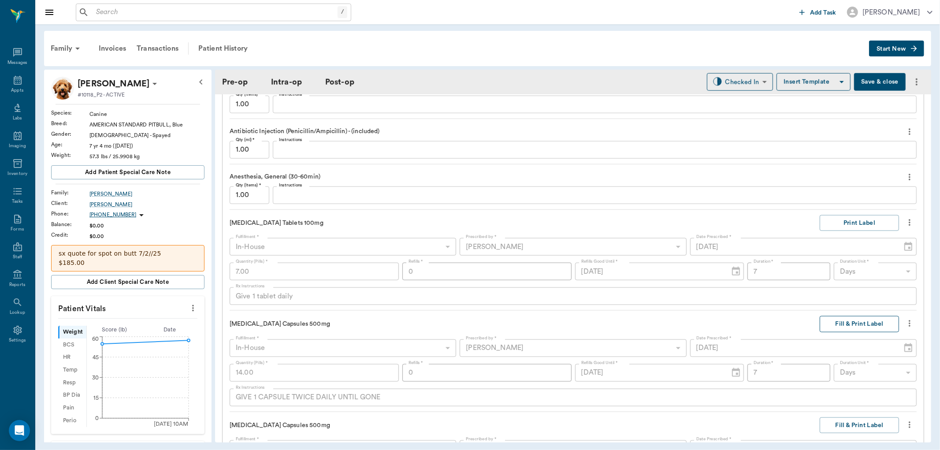
click at [856, 323] on button "Fill & Print Label" at bounding box center [858, 324] width 79 height 16
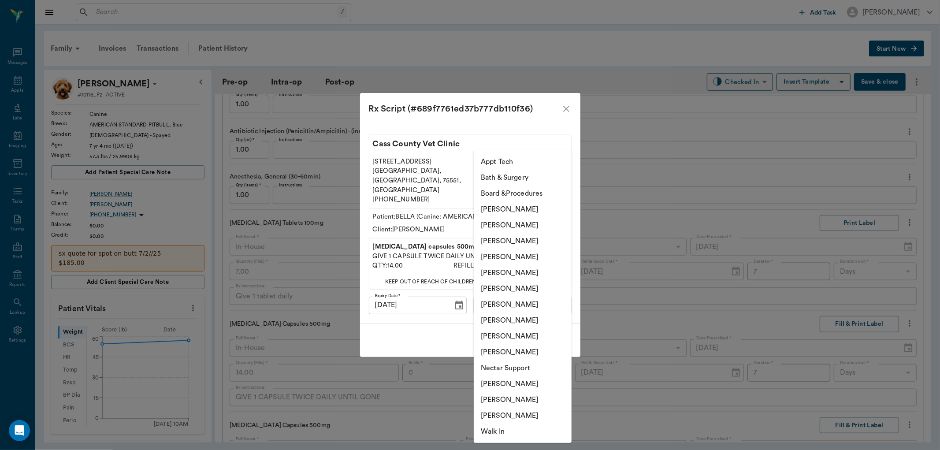
click at [531, 300] on body "/ ​ Add Task [PERSON_NAME] Nectar Messages Appts Labs Imaging Inventory Tasks F…" at bounding box center [470, 225] width 940 height 450
click at [525, 292] on li "[PERSON_NAME]" at bounding box center [523, 289] width 98 height 16
type input "682b670d8bdc6f7f8feef3db"
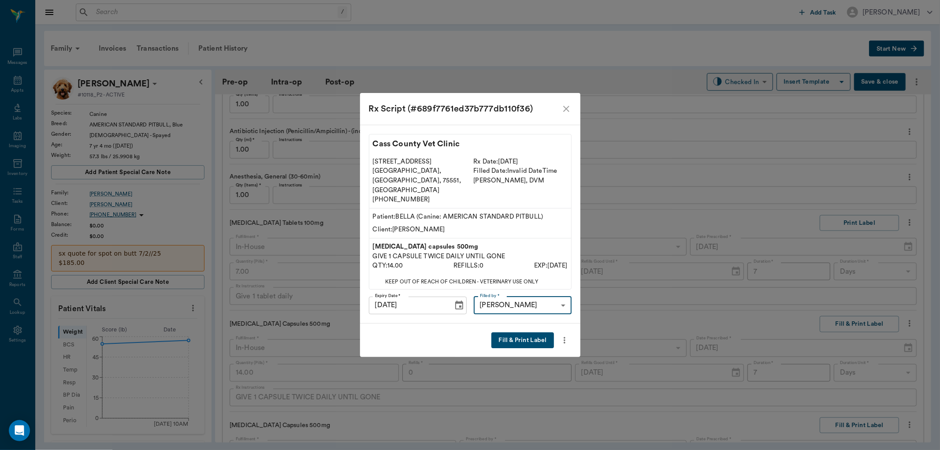
click at [536, 332] on button "Fill & Print Label" at bounding box center [522, 340] width 62 height 16
